Goal: Task Accomplishment & Management: Manage account settings

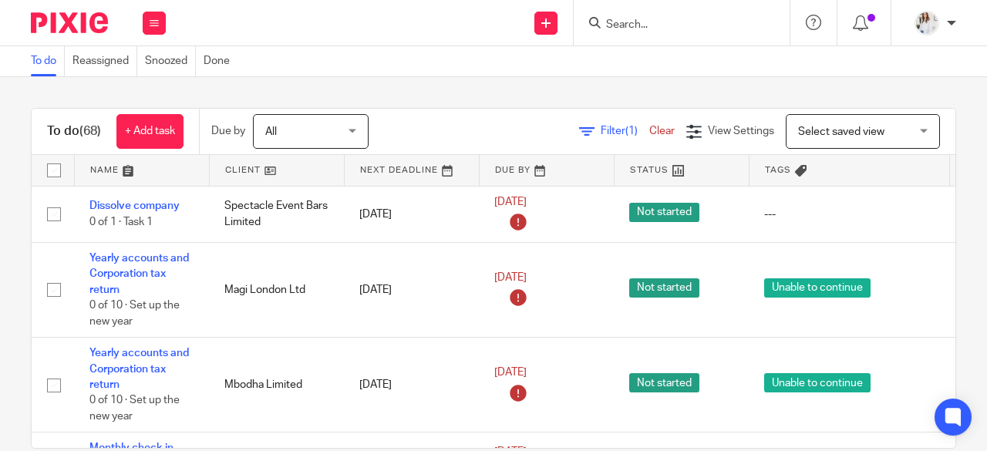
click at [666, 25] on input "Search" at bounding box center [673, 26] width 139 height 14
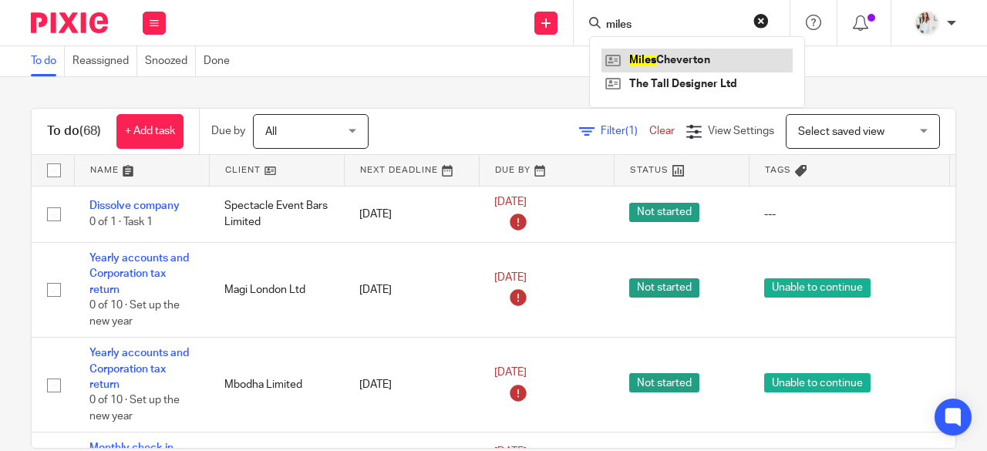
type input "miles"
click at [683, 51] on link at bounding box center [696, 60] width 191 height 23
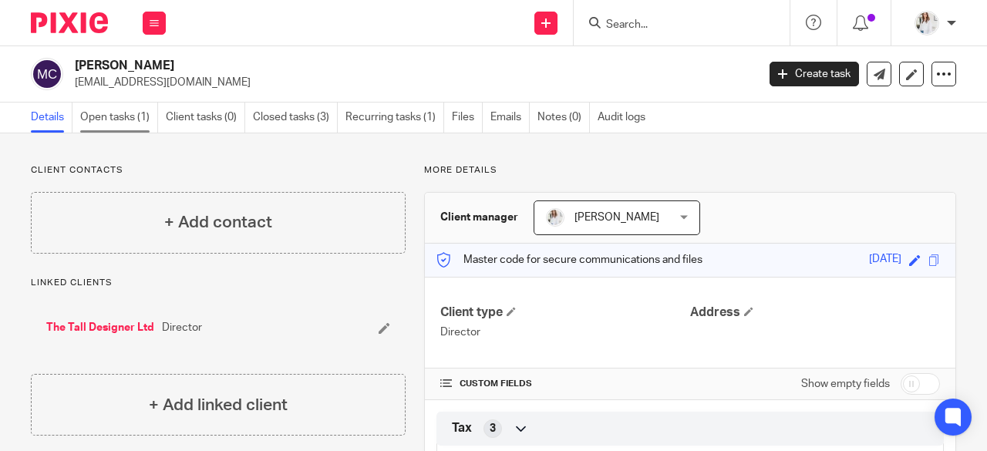
click at [140, 115] on link "Open tasks (1)" at bounding box center [119, 118] width 78 height 30
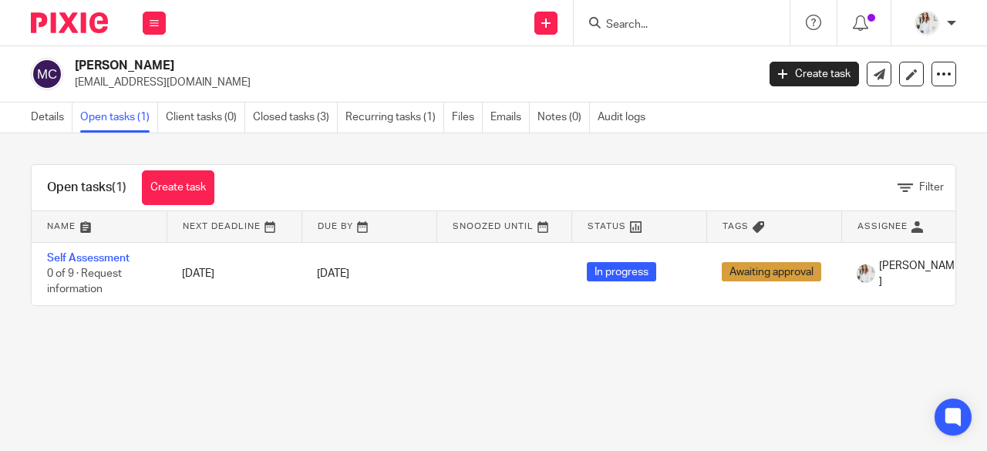
scroll to position [0, 180]
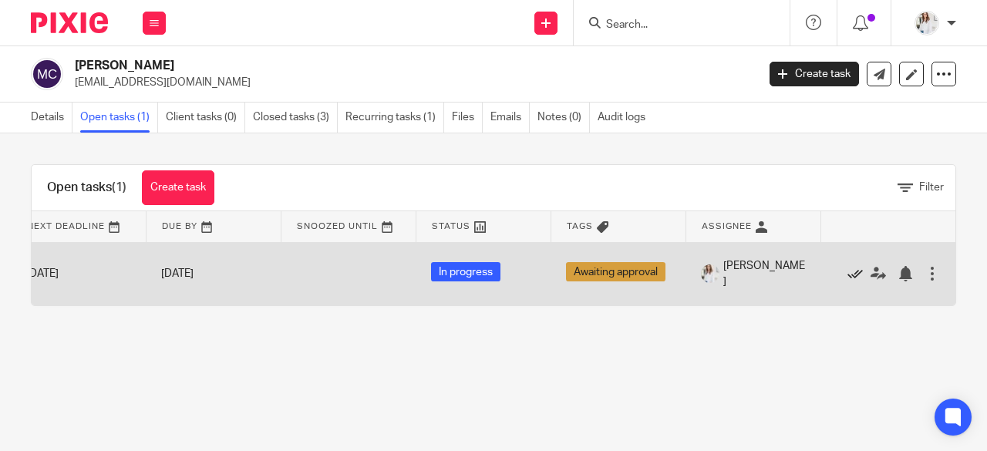
click at [847, 272] on icon at bounding box center [854, 273] width 15 height 15
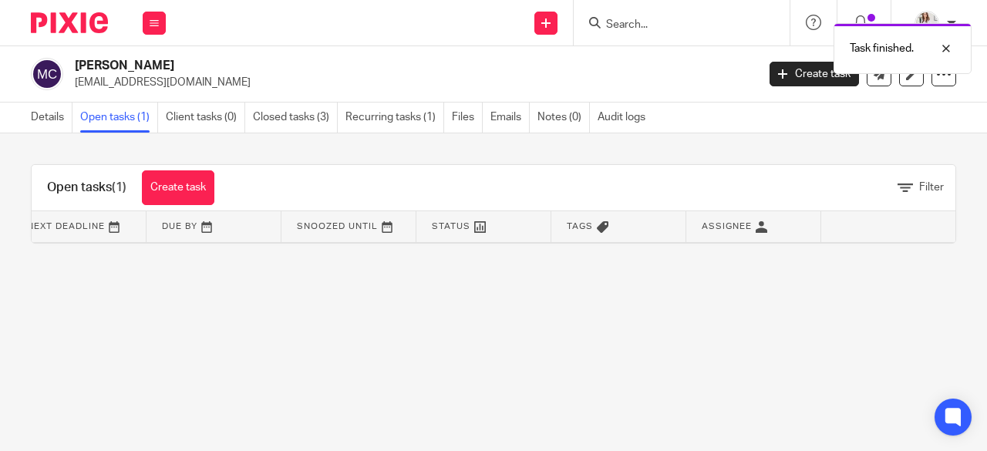
scroll to position [0, 179]
click at [157, 35] on div "Work Email Clients Team Reports Settings" at bounding box center [154, 22] width 54 height 45
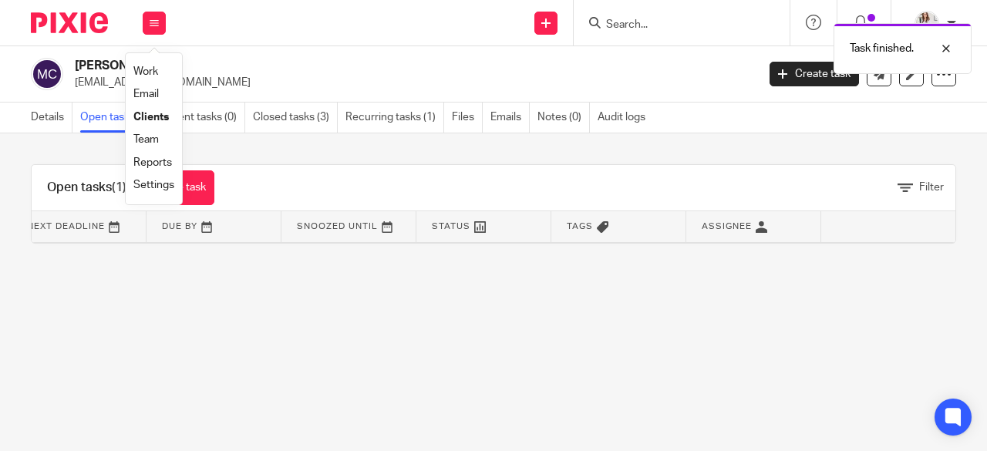
click at [149, 76] on link "Work" at bounding box center [145, 71] width 25 height 11
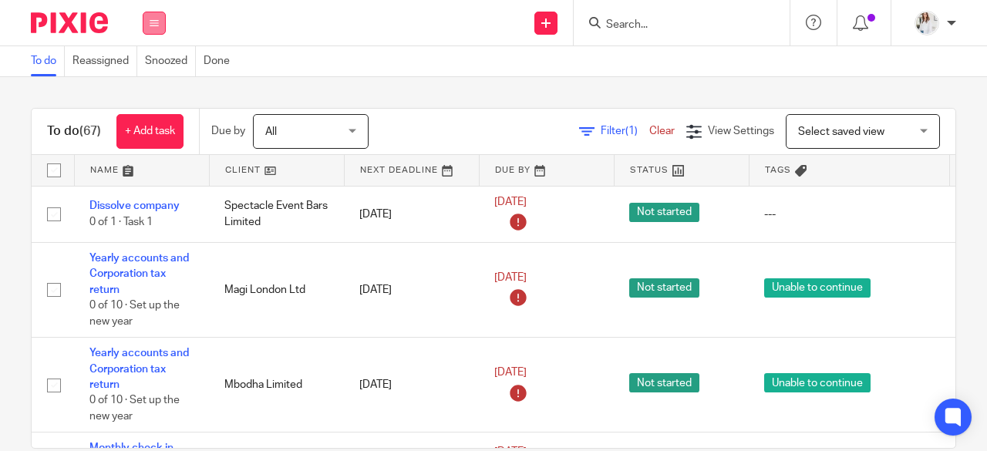
click at [162, 21] on button at bounding box center [154, 23] width 23 height 23
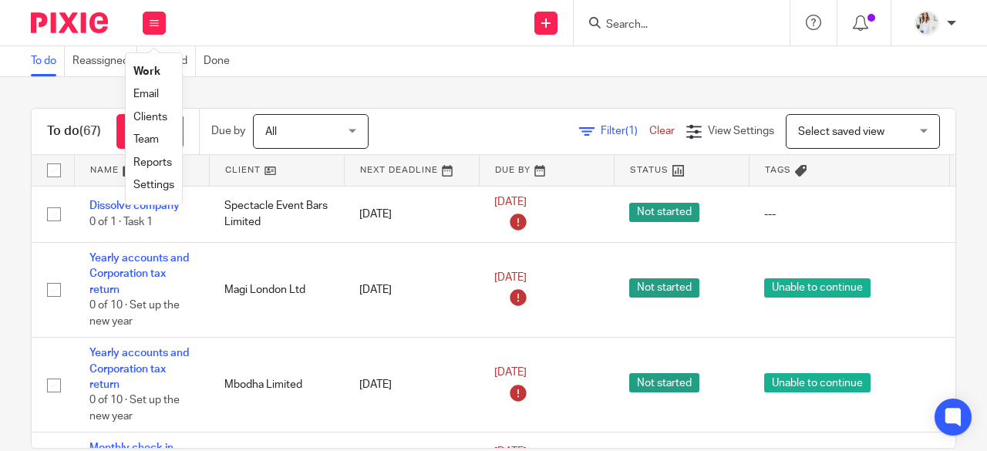
click at [154, 143] on link "Team" at bounding box center [145, 139] width 25 height 11
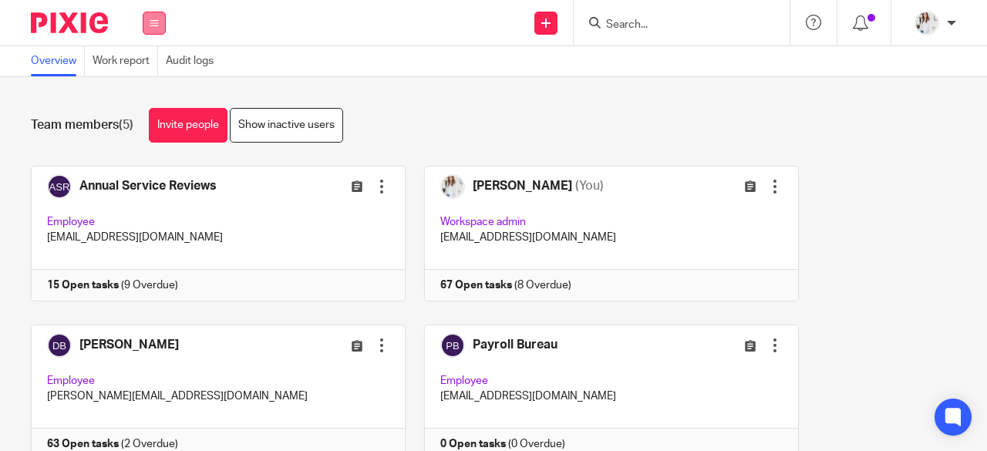
click at [150, 19] on icon at bounding box center [154, 23] width 9 height 9
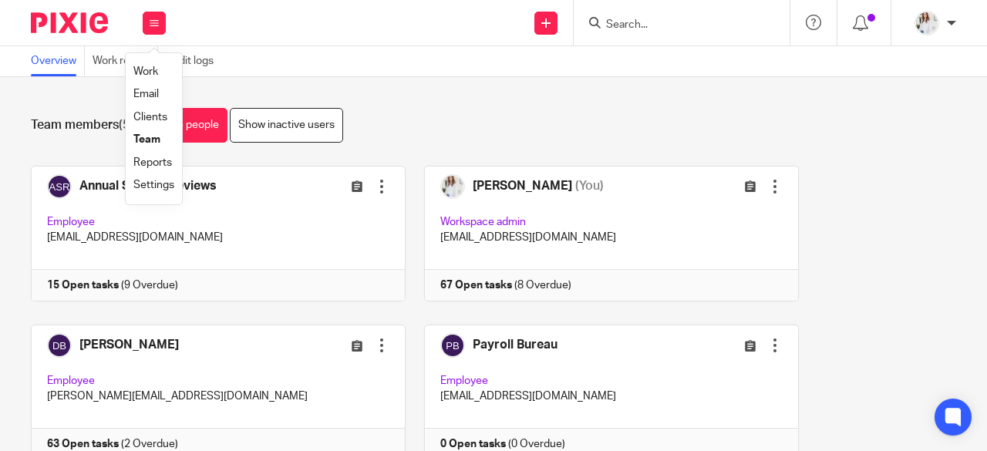
click at [151, 72] on link "Work" at bounding box center [145, 71] width 25 height 11
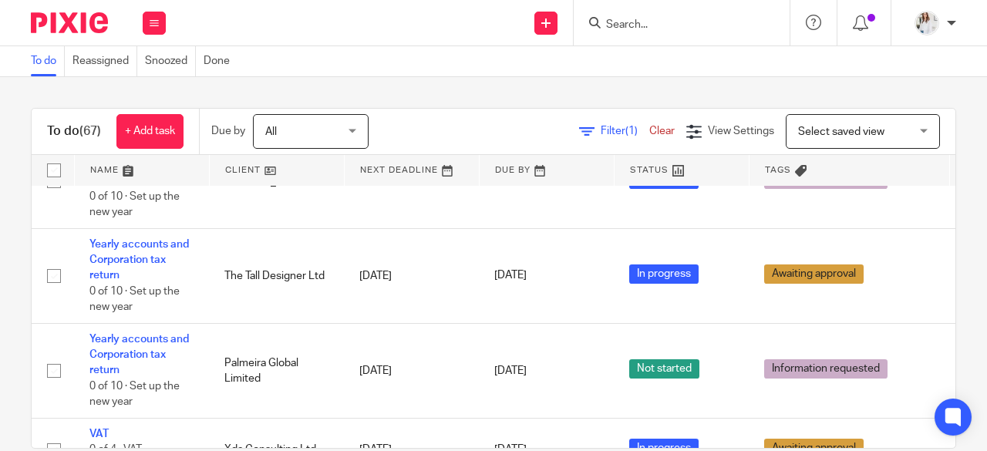
scroll to position [777, 0]
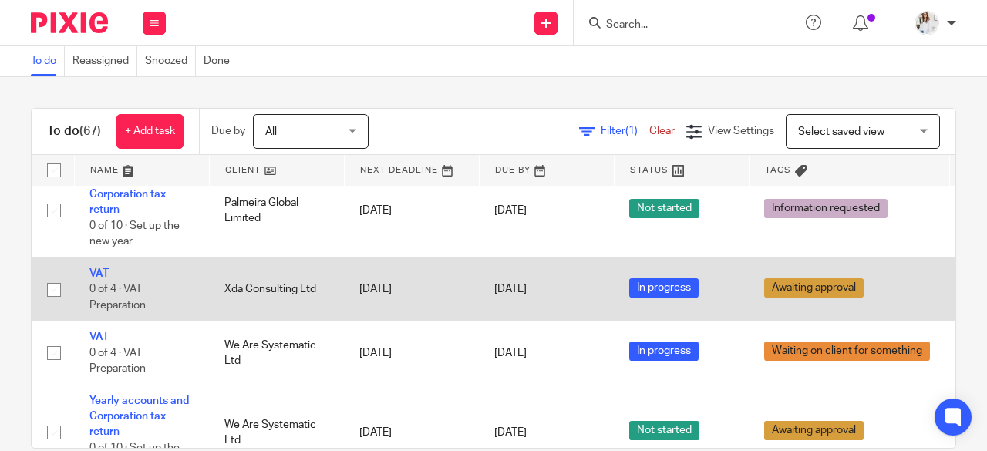
click at [101, 271] on link "VAT" at bounding box center [98, 273] width 19 height 11
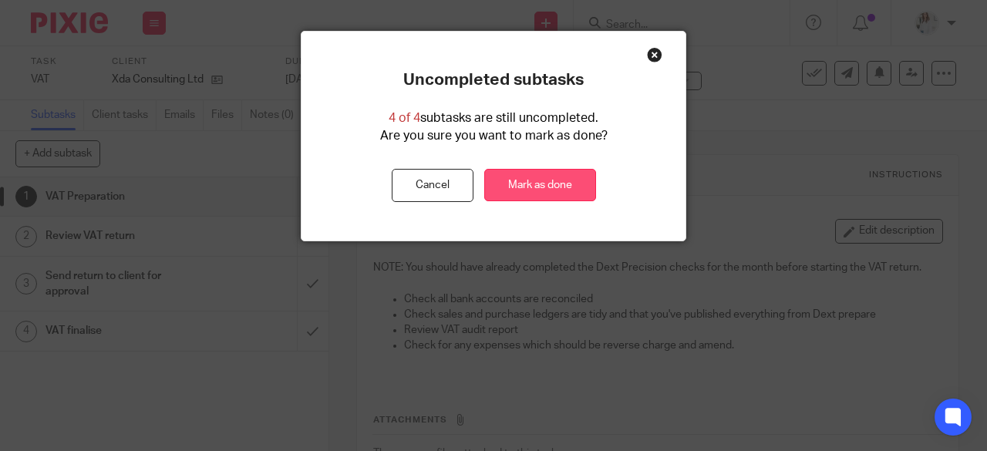
click at [567, 185] on link "Mark as done" at bounding box center [540, 185] width 112 height 33
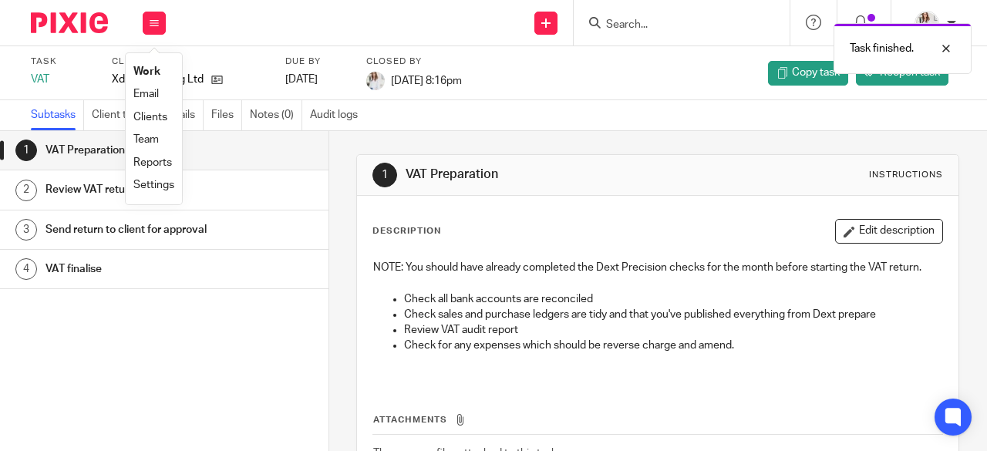
click at [145, 79] on li "Work" at bounding box center [153, 72] width 41 height 22
click at [145, 78] on li "Work" at bounding box center [153, 72] width 41 height 22
click at [147, 73] on link "Work" at bounding box center [146, 71] width 27 height 11
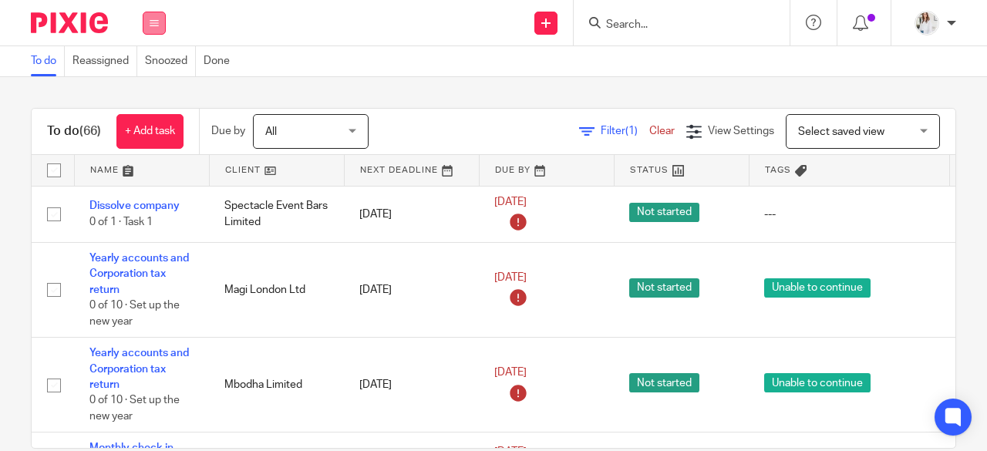
click at [157, 32] on button at bounding box center [154, 23] width 23 height 23
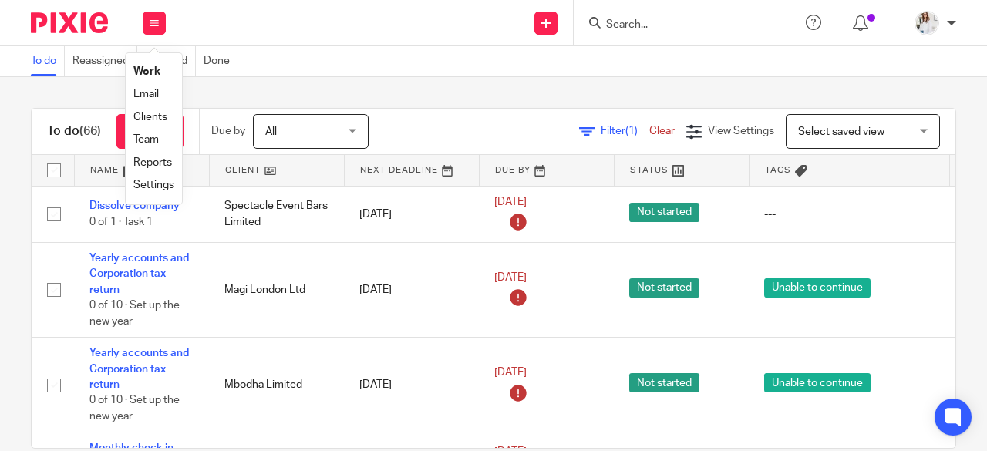
click at [147, 142] on link "Team" at bounding box center [145, 139] width 25 height 11
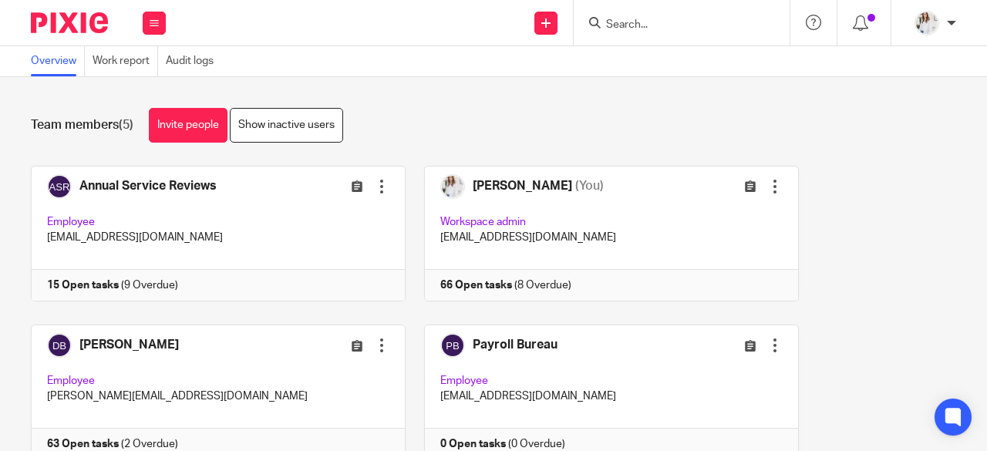
scroll to position [219, 0]
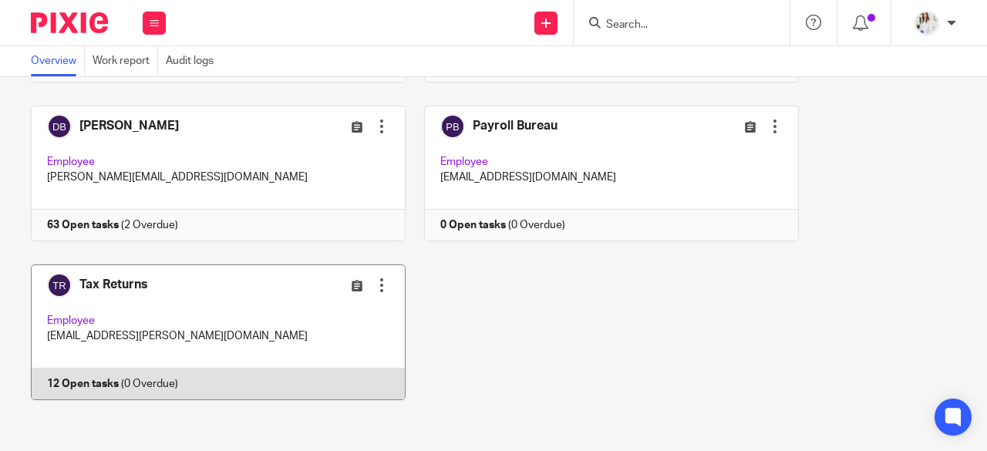
click at [274, 295] on link at bounding box center [209, 332] width 393 height 136
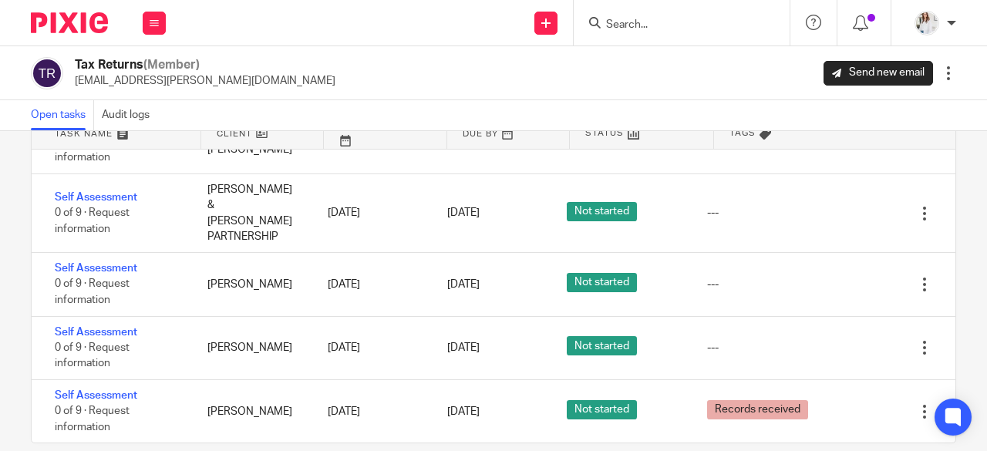
scroll to position [228, 0]
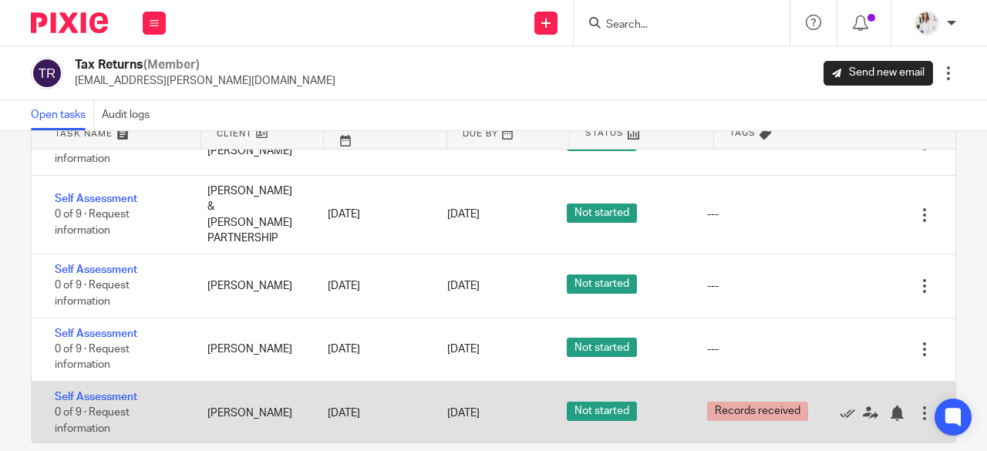
drag, startPoint x: 932, startPoint y: 271, endPoint x: 913, endPoint y: 371, distance: 101.3
click at [913, 371] on div "Filter tasks Only show tasks matching all of these conditions 1 Client name Is …" at bounding box center [493, 291] width 987 height 320
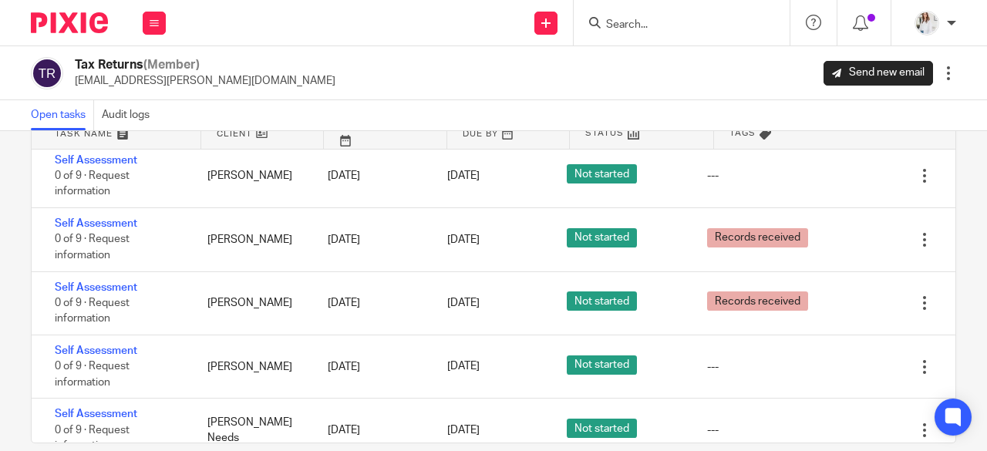
scroll to position [407, 0]
